Goal: Information Seeking & Learning: Learn about a topic

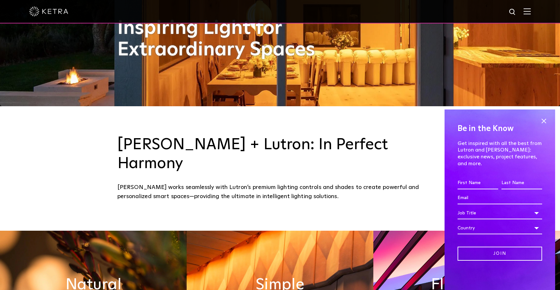
scroll to position [195, 0]
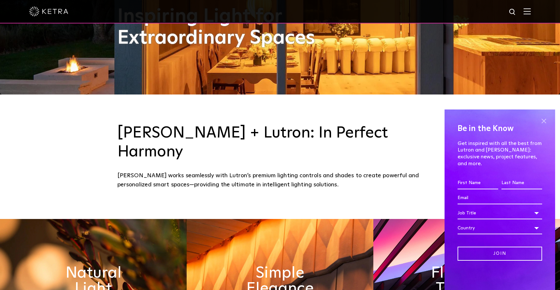
click at [543, 126] on span at bounding box center [544, 121] width 10 height 10
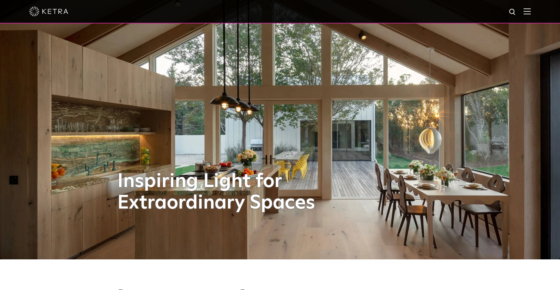
scroll to position [0, 0]
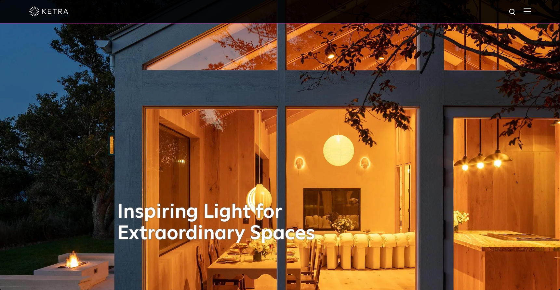
click at [516, 10] on img at bounding box center [513, 12] width 8 height 8
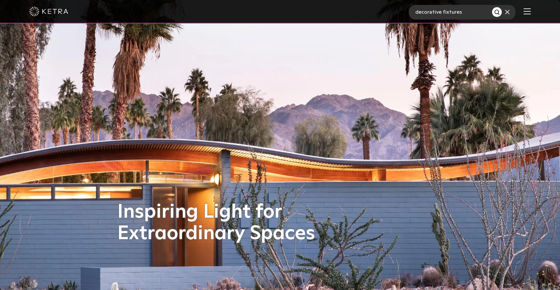
type input "decorative fixtures"
click at [499, 11] on img "Search" at bounding box center [497, 12] width 7 height 7
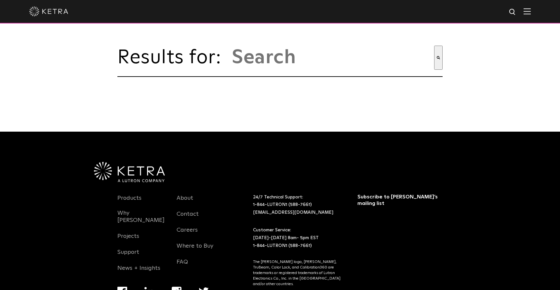
type input "decorative fixtures"
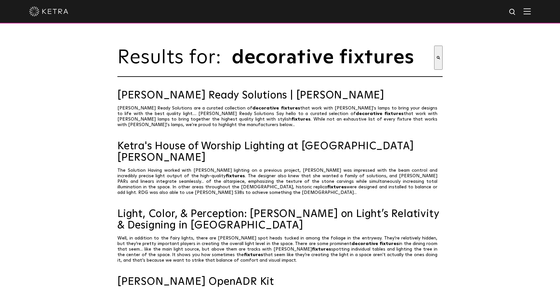
click at [291, 121] on span "fixtures" at bounding box center [300, 119] width 19 height 5
click at [438, 59] on icon "Search" at bounding box center [438, 57] width 3 height 3
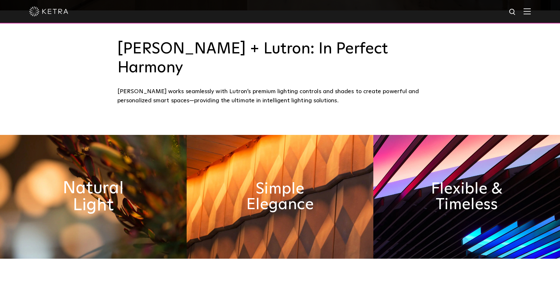
scroll to position [293, 0]
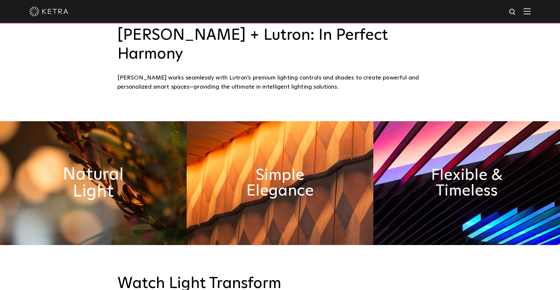
click at [101, 170] on h2 "Natural Light" at bounding box center [94, 183] width 102 height 34
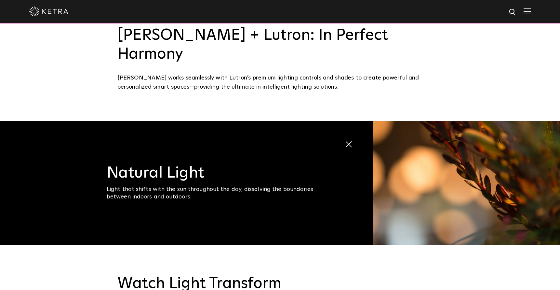
click at [458, 158] on img at bounding box center [466, 183] width 187 height 124
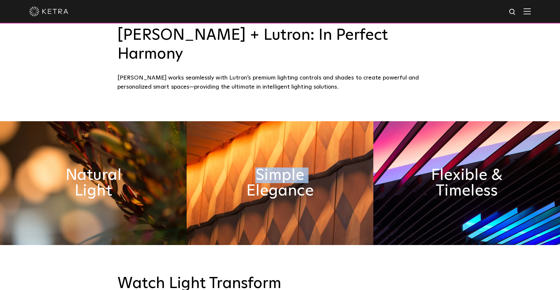
click at [458, 158] on div "Natural Light Light that shifts with the sun throughout the day, dissolving the…" at bounding box center [280, 183] width 560 height 124
click at [162, 158] on img at bounding box center [93, 183] width 187 height 124
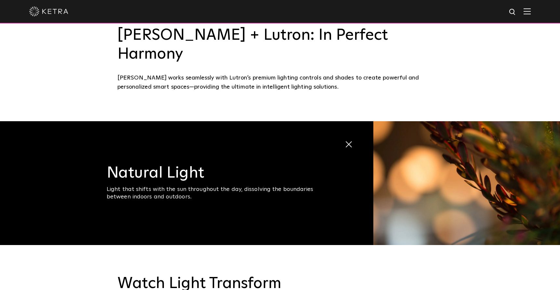
click at [345, 140] on span at bounding box center [345, 140] width 0 height 0
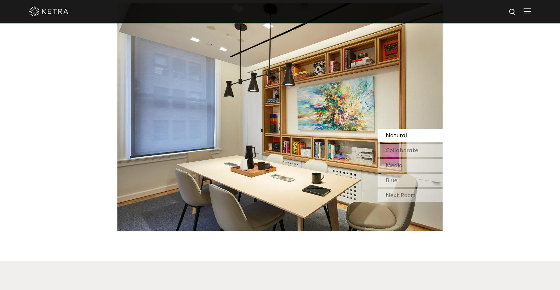
scroll to position [618, 0]
